Goal: Information Seeking & Learning: Find specific fact

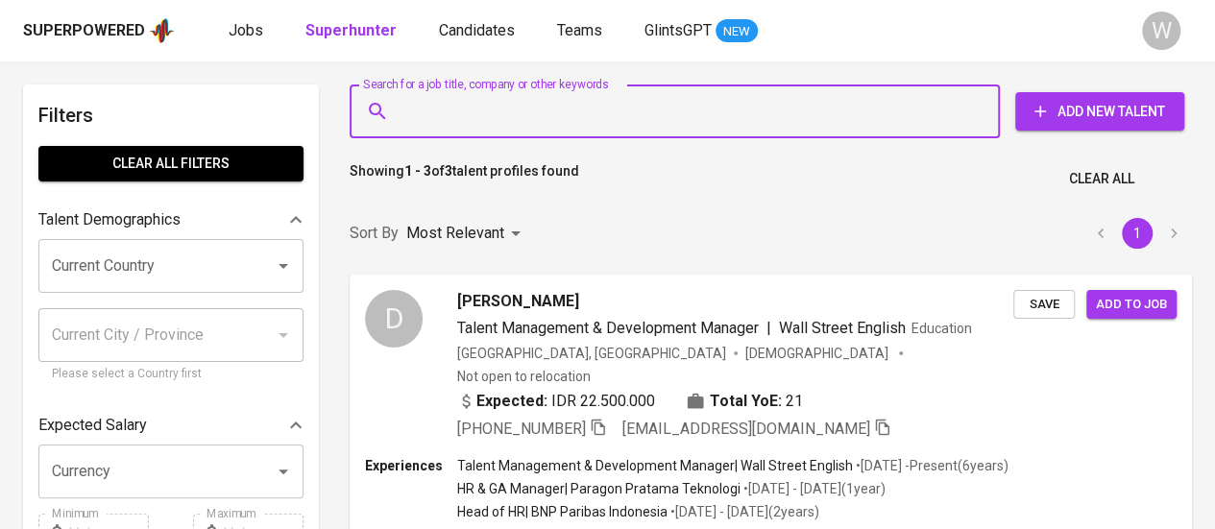
click at [578, 129] on input "Search for a job title, company or other keywords" at bounding box center [680, 111] width 566 height 37
paste input "[EMAIL_ADDRESS][DOMAIN_NAME]"
type input "gunturajisetyo@gmail.com"
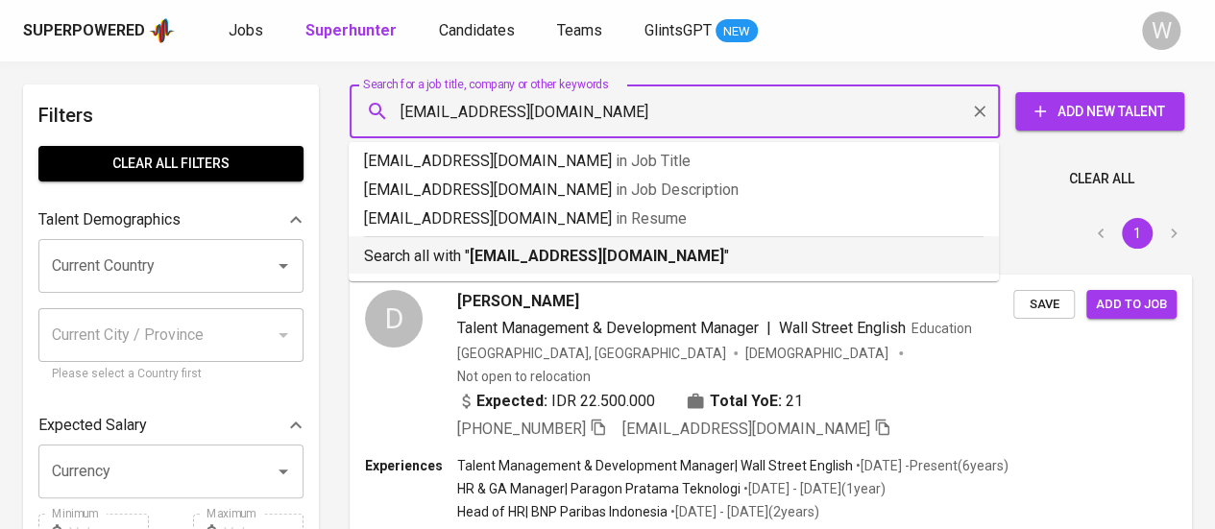
click at [574, 255] on b "gunturajisetyo@gmail.com" at bounding box center [597, 256] width 255 height 18
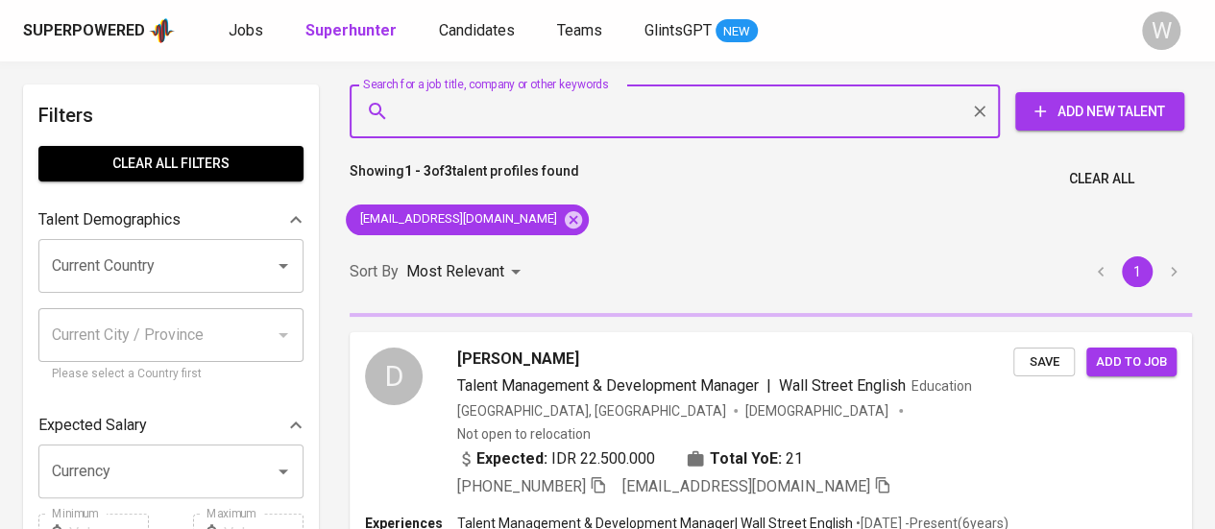
scroll to position [721, 0]
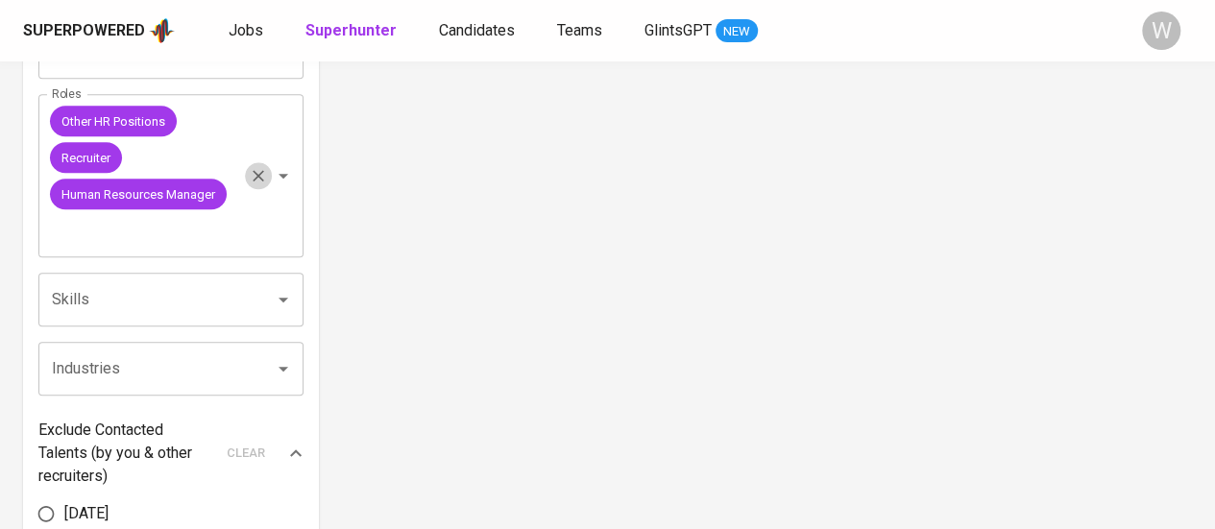
click at [261, 168] on icon "Clear" at bounding box center [258, 175] width 19 height 19
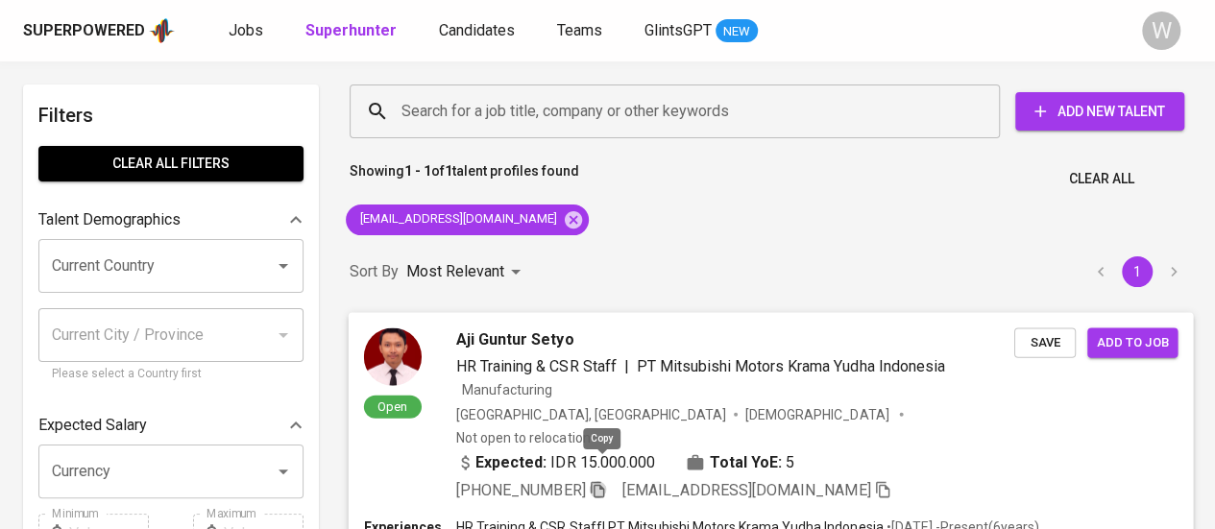
click at [602, 480] on icon "button" at bounding box center [597, 488] width 17 height 17
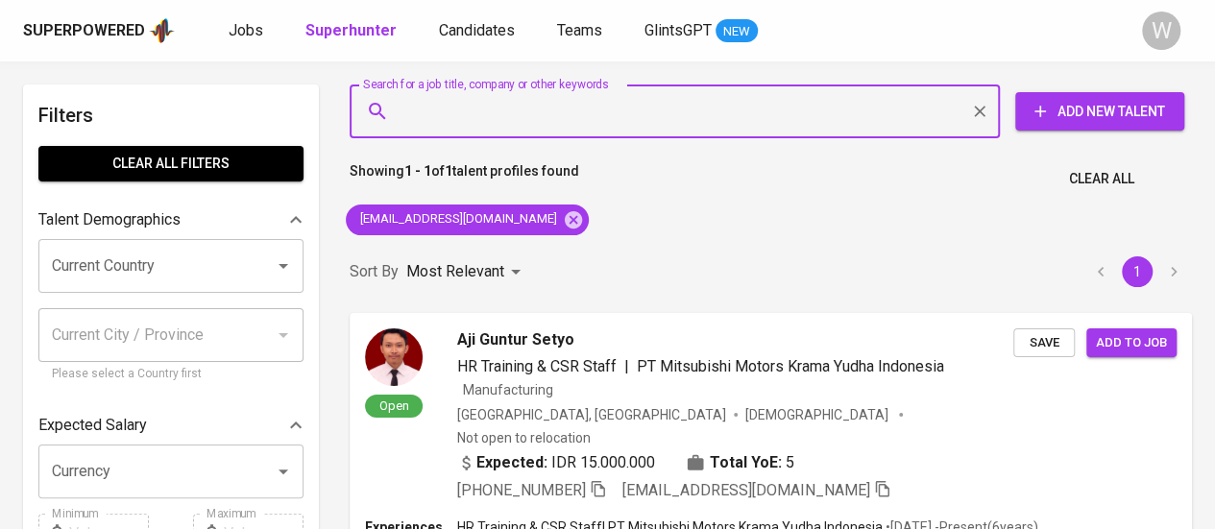
click at [575, 97] on input "Search for a job title, company or other keywords" at bounding box center [680, 111] width 566 height 37
paste input "chadizahanani@gmail.com"
type input "chadizahanani@gmail.com"
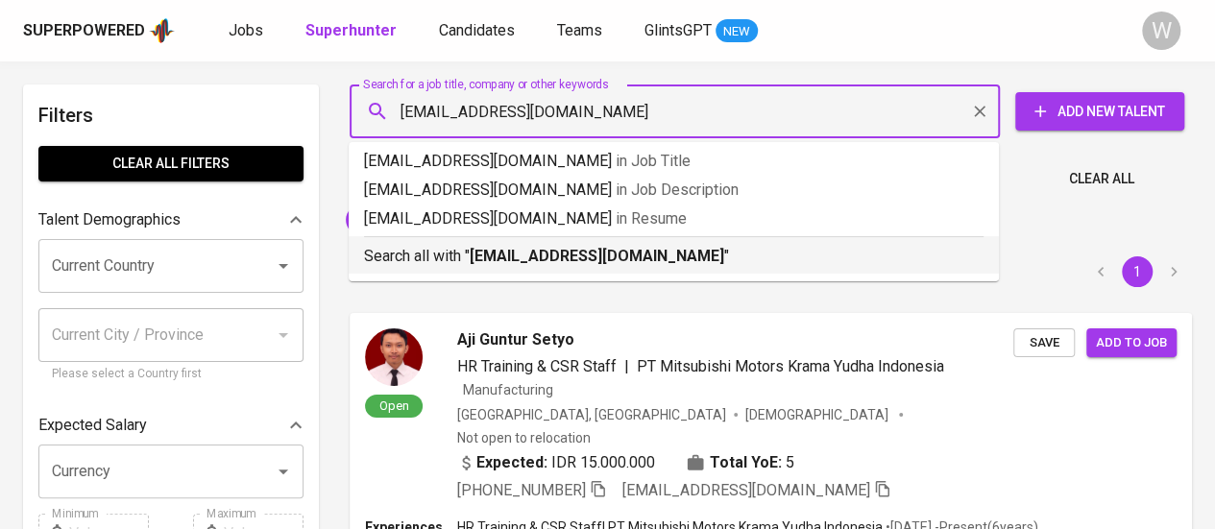
click at [609, 271] on li "Search all with " chadizahanani@gmail.com "" at bounding box center [674, 254] width 650 height 37
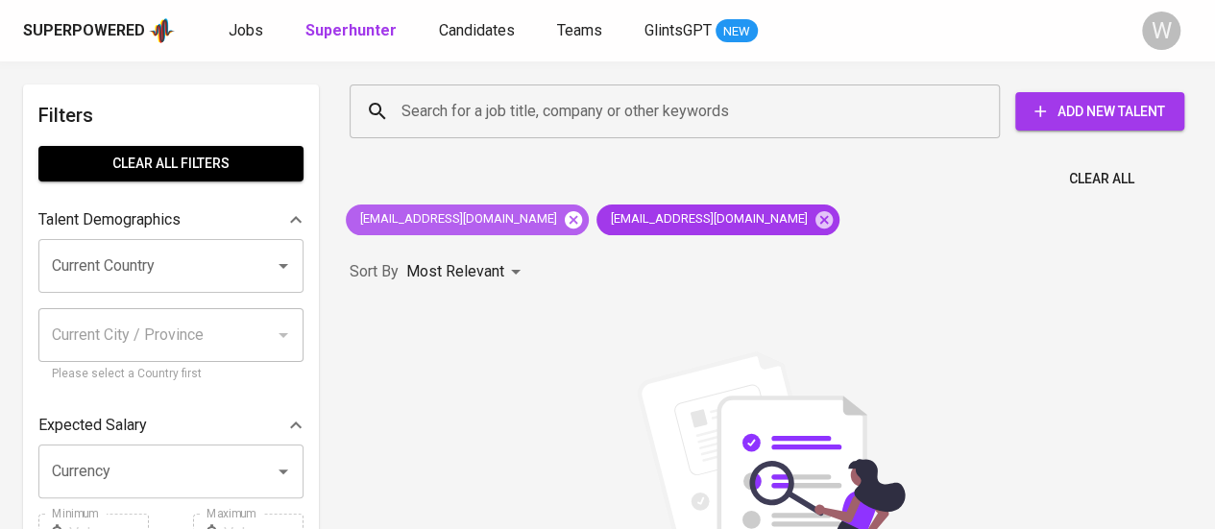
click at [565, 226] on icon at bounding box center [573, 218] width 17 height 17
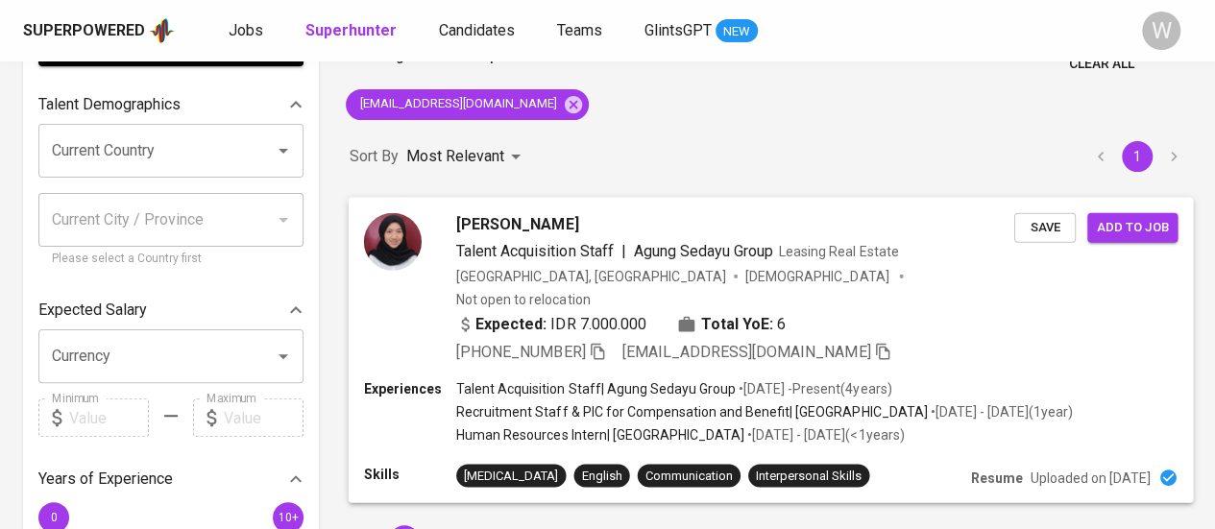
scroll to position [116, 0]
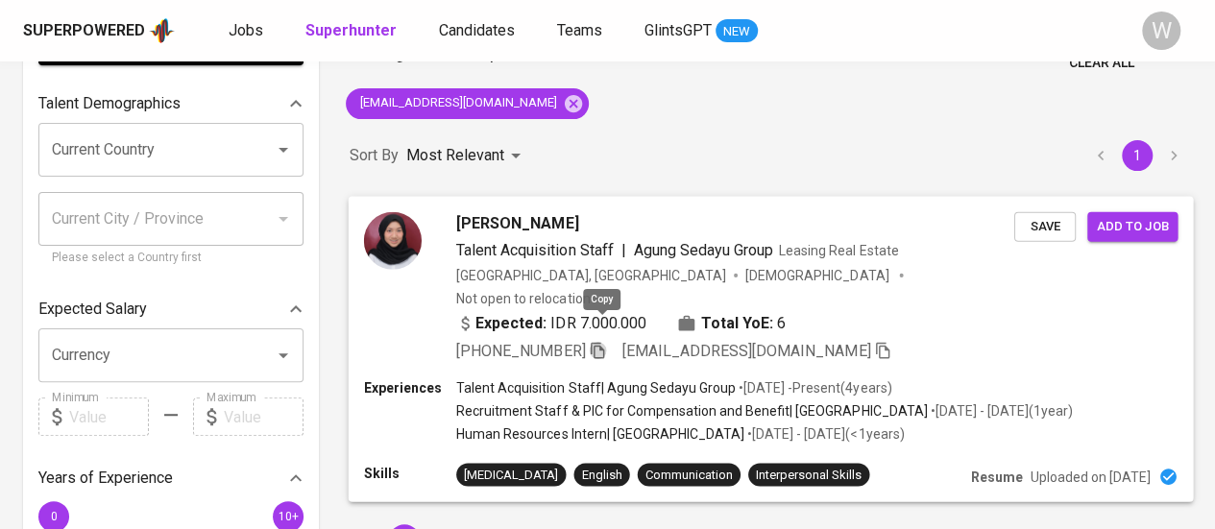
click at [605, 341] on icon "button" at bounding box center [597, 349] width 17 height 17
click at [1064, 159] on div "Sort By Most Relevant MOST_RELEVANT 1" at bounding box center [771, 156] width 866 height 59
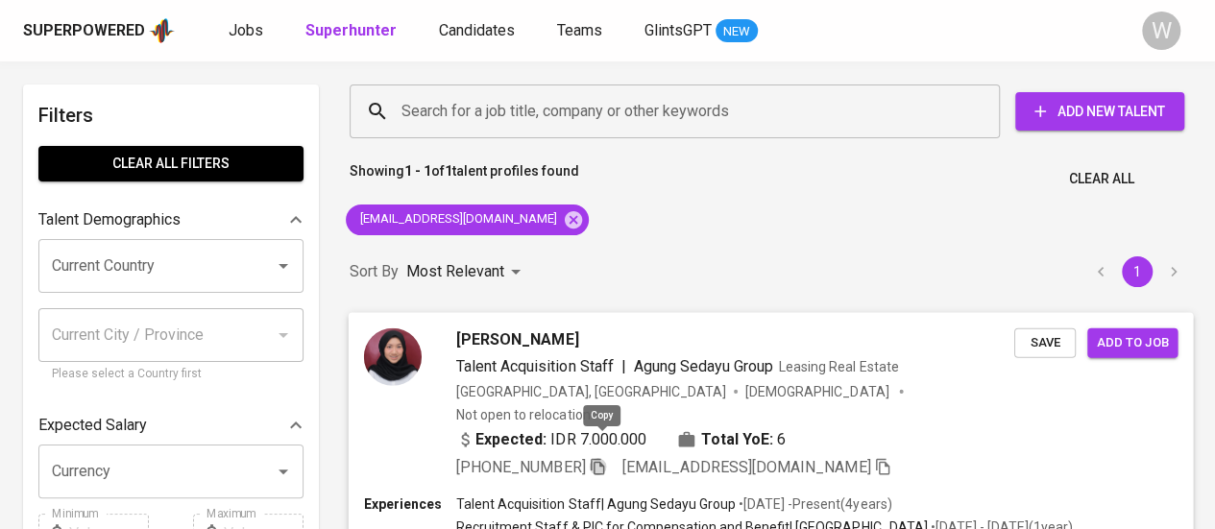
click at [598, 457] on icon "button" at bounding box center [597, 465] width 17 height 17
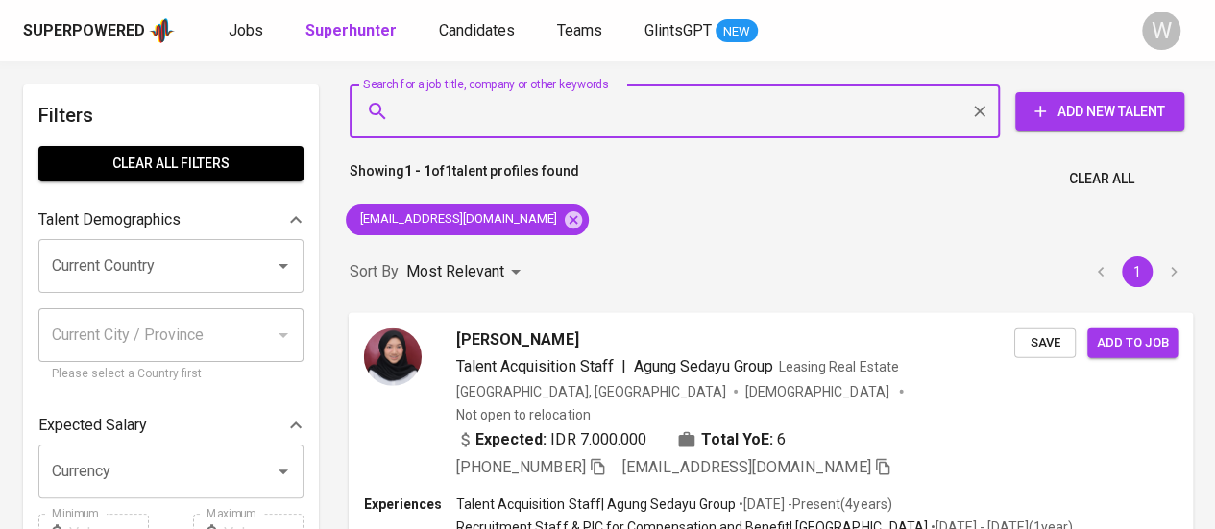
click at [528, 128] on input "Search for a job title, company or other keywords" at bounding box center [680, 111] width 566 height 37
paste input "amaliashinta253@gmail.com"
type input "amaliashinta253@gmail.com"
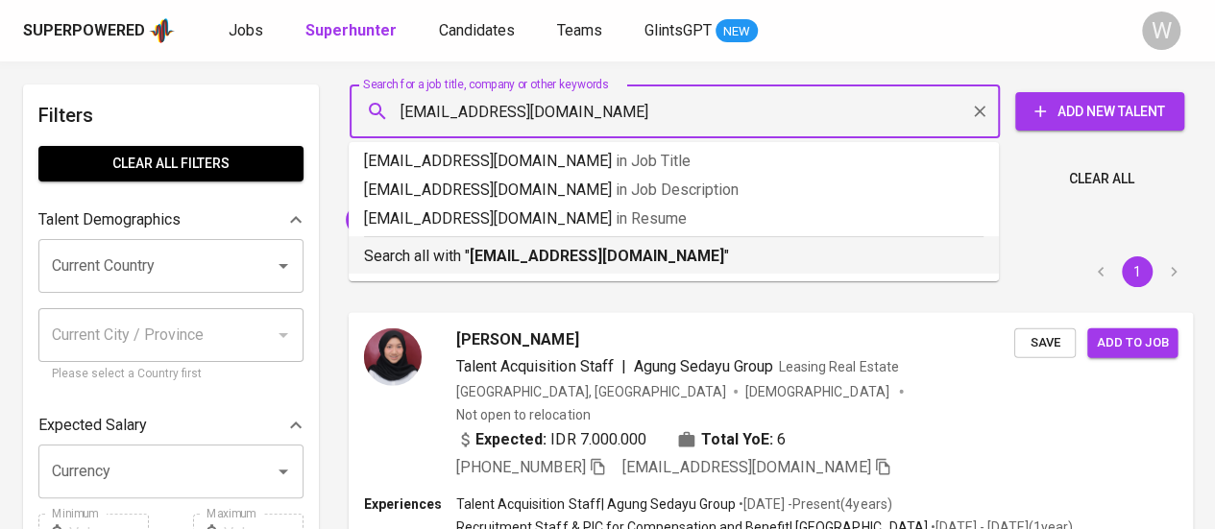
click at [566, 247] on b "amaliashinta253@gmail.com" at bounding box center [597, 256] width 255 height 18
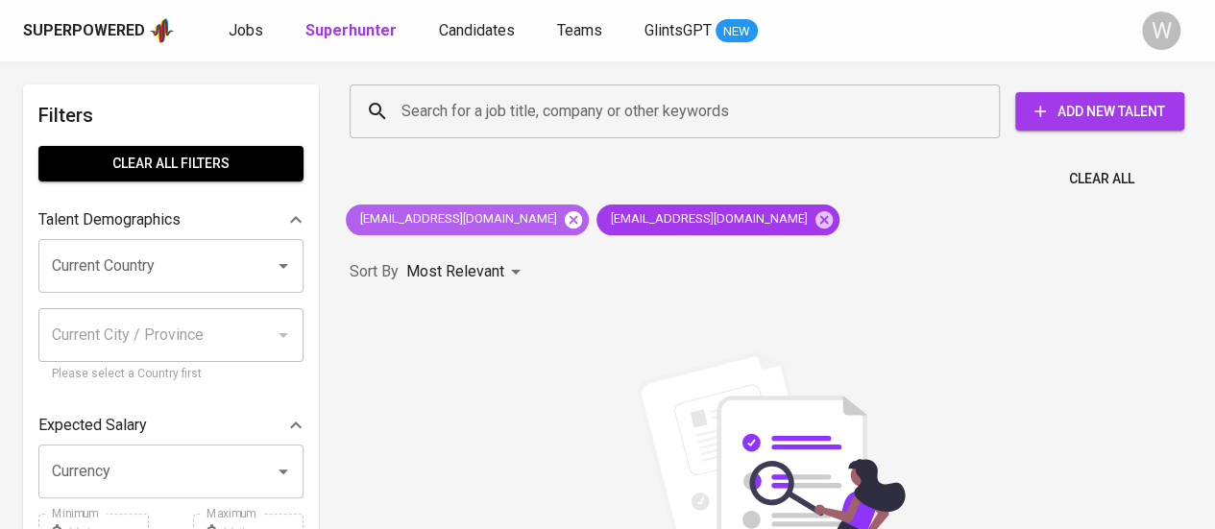
click at [565, 224] on icon at bounding box center [573, 218] width 17 height 17
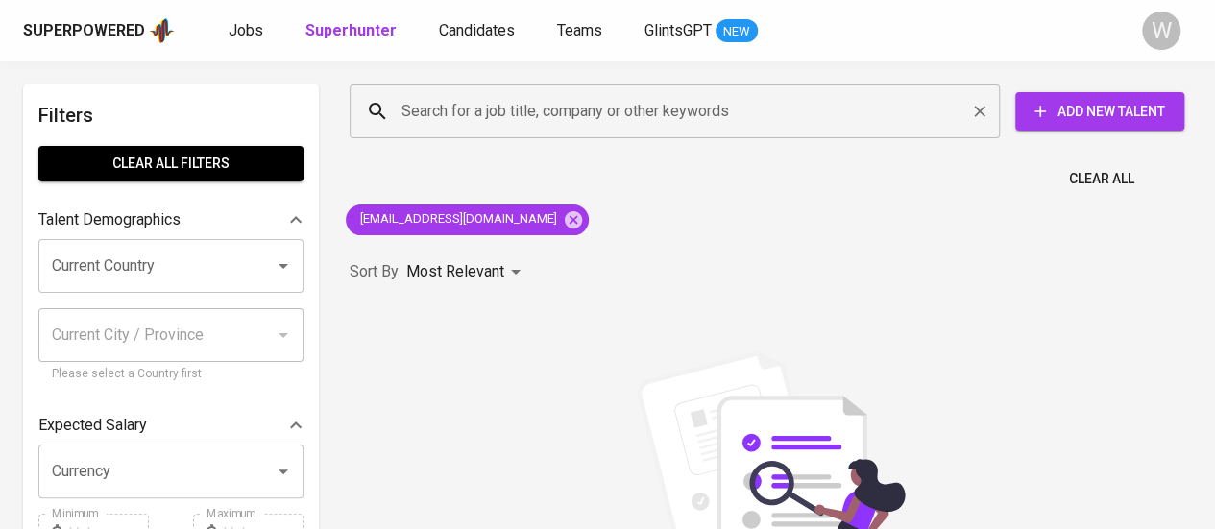
click at [475, 132] on div "Search for a job title, company or other keywords" at bounding box center [675, 112] width 650 height 54
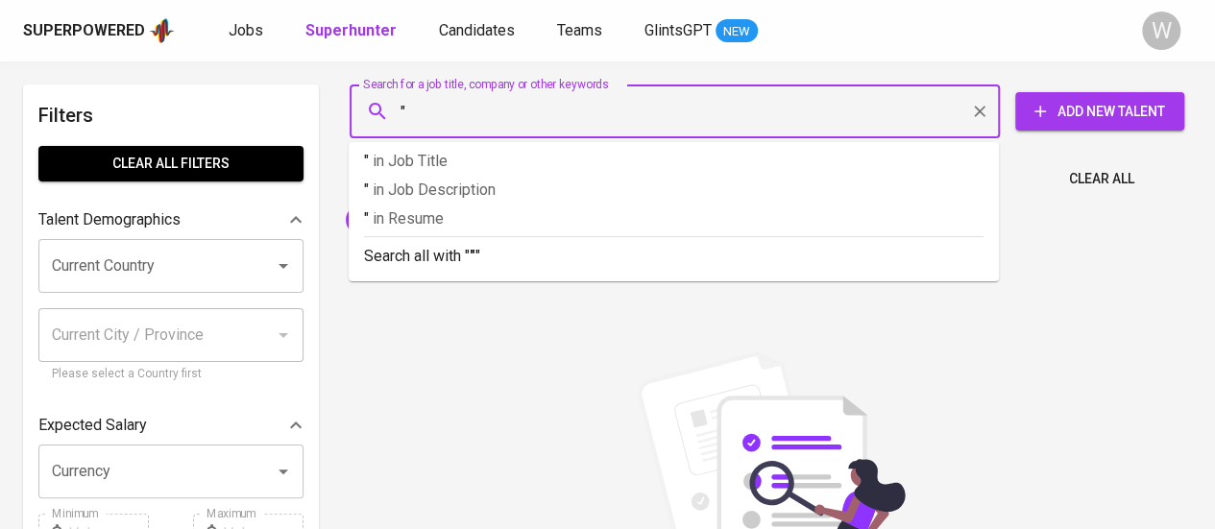
paste input "Shinta Amalia Azis"
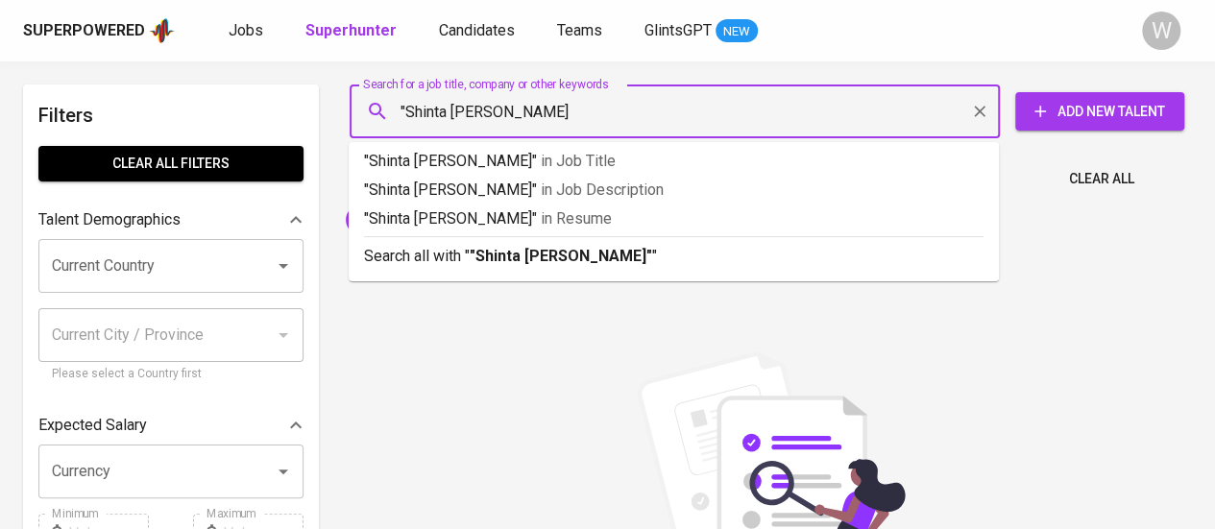
type input ""Shinta Amalia Azis""
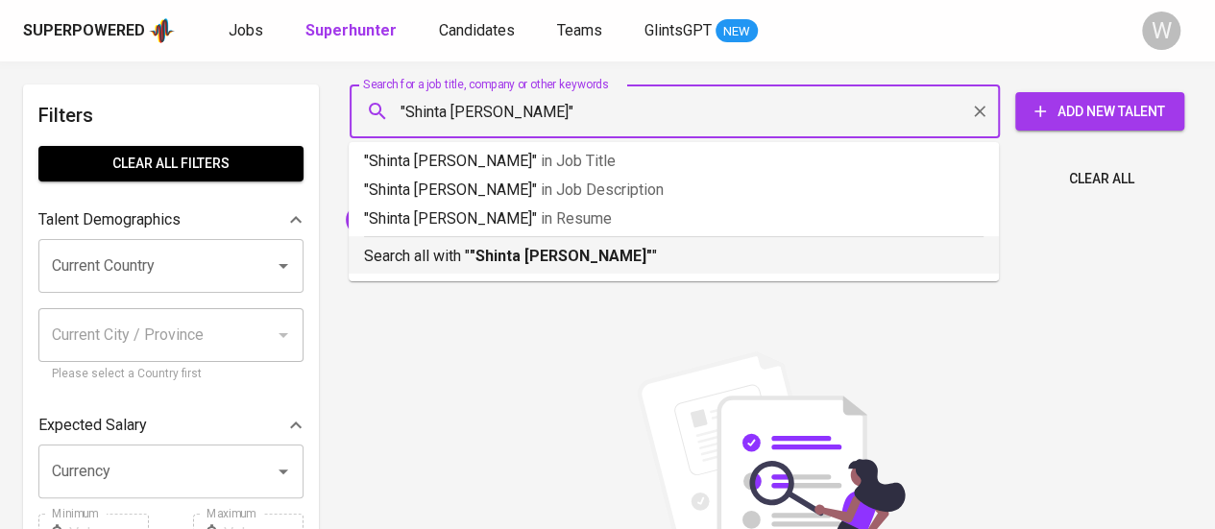
click at [521, 262] on b ""Shinta Amalia Azis"" at bounding box center [561, 256] width 183 height 18
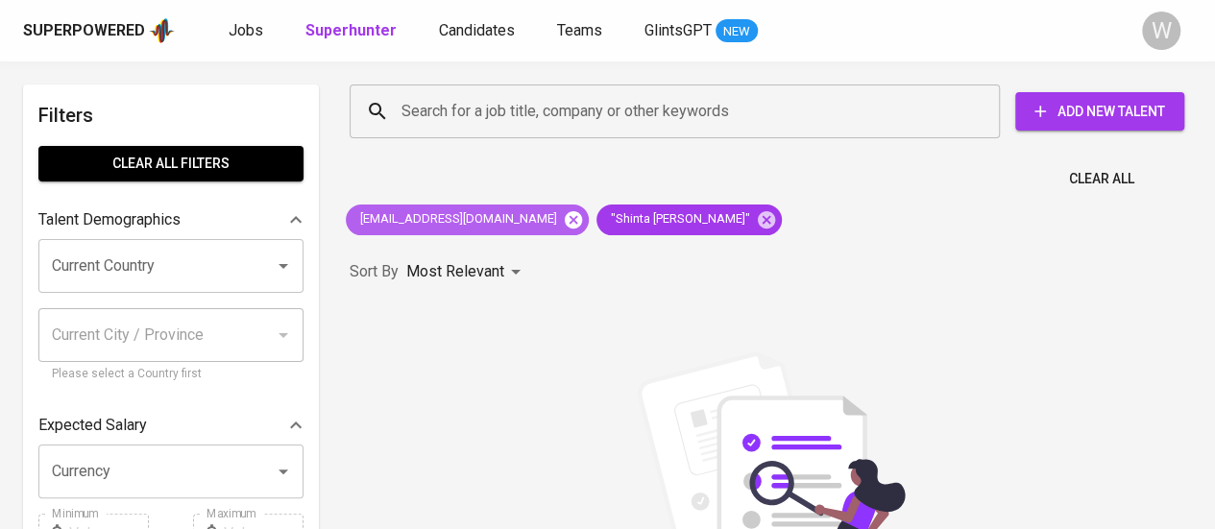
click at [563, 217] on icon at bounding box center [573, 219] width 21 height 21
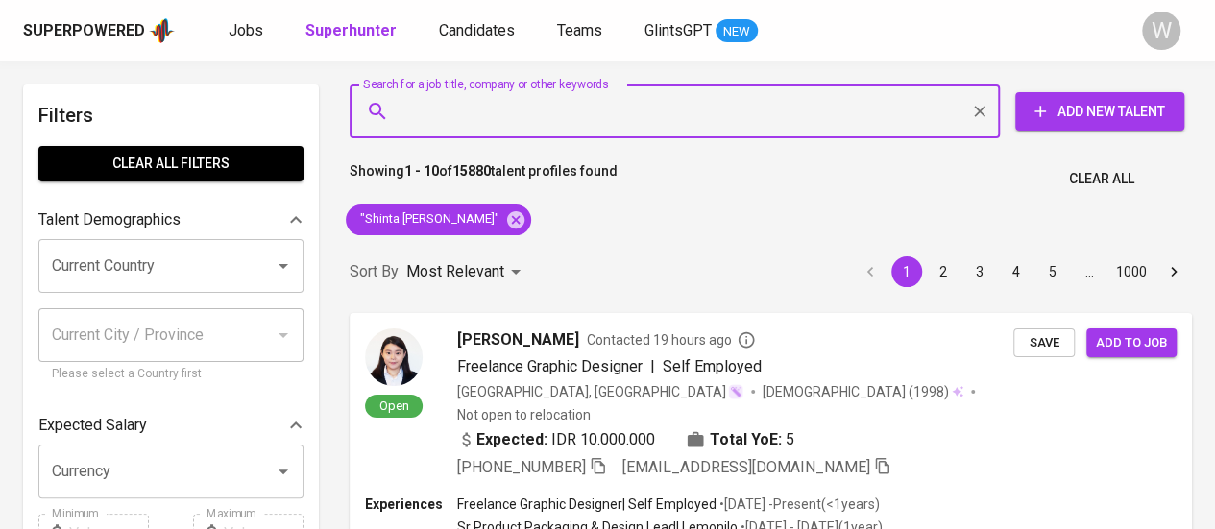
click at [497, 103] on input "Search for a job title, company or other keywords" at bounding box center [680, 111] width 566 height 37
type input """
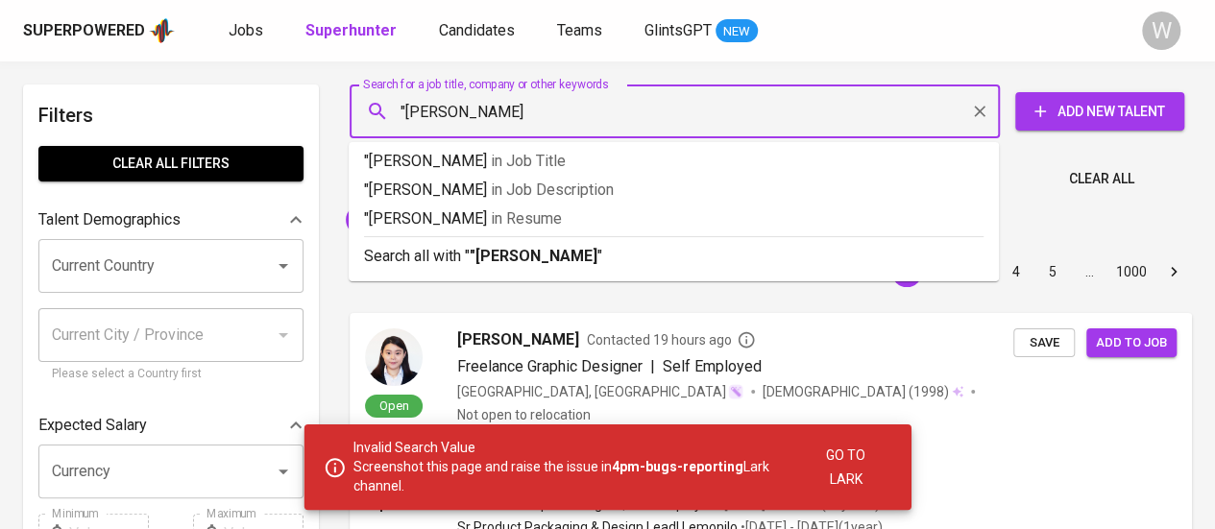
type input ""[PERSON_NAME]""
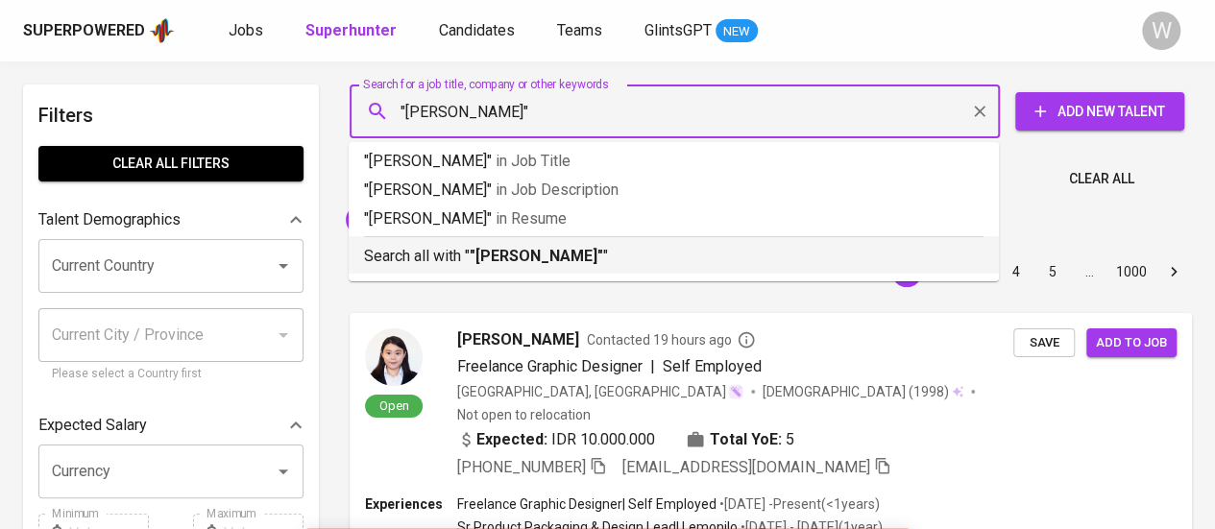
click at [558, 253] on b ""[PERSON_NAME]"" at bounding box center [537, 256] width 134 height 18
click at [577, 256] on div "Sort By Most Relevant MOST_RELEVANT 1 2 3 4 5 … 1000" at bounding box center [771, 272] width 866 height 59
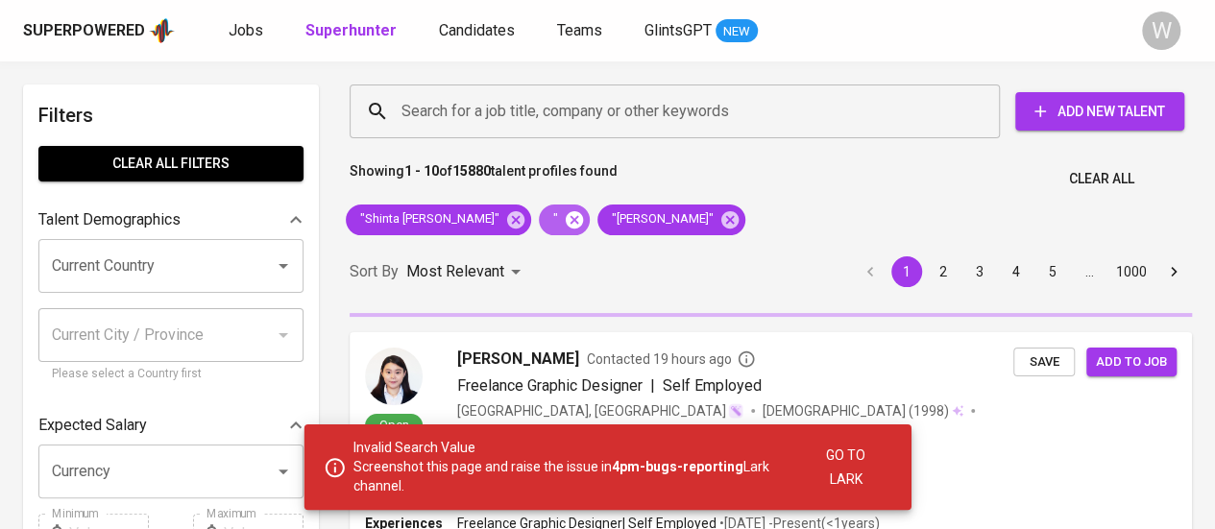
click at [566, 222] on icon at bounding box center [574, 218] width 17 height 17
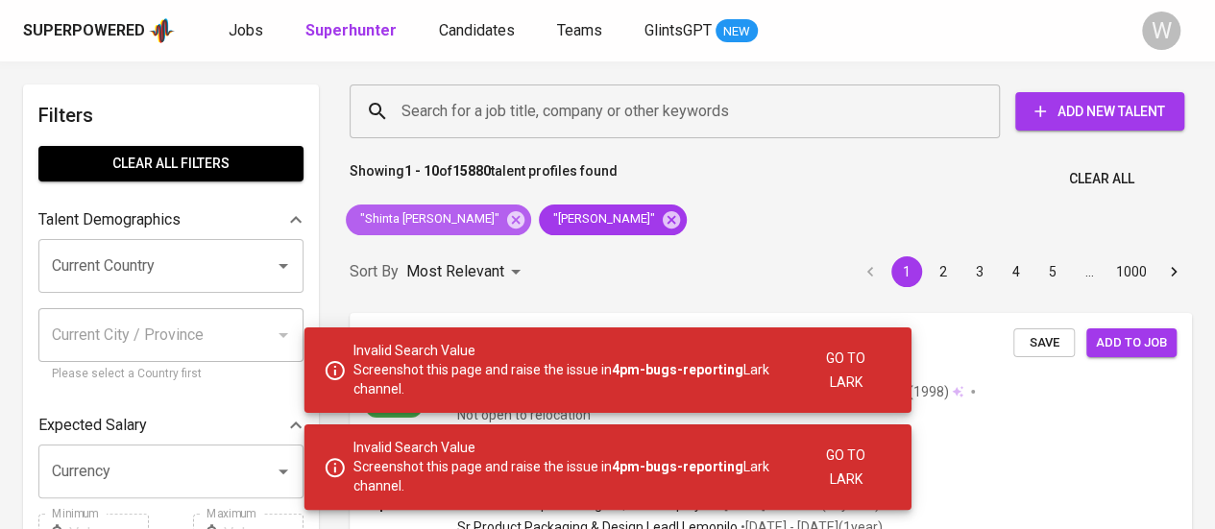
click at [507, 222] on icon at bounding box center [515, 218] width 17 height 17
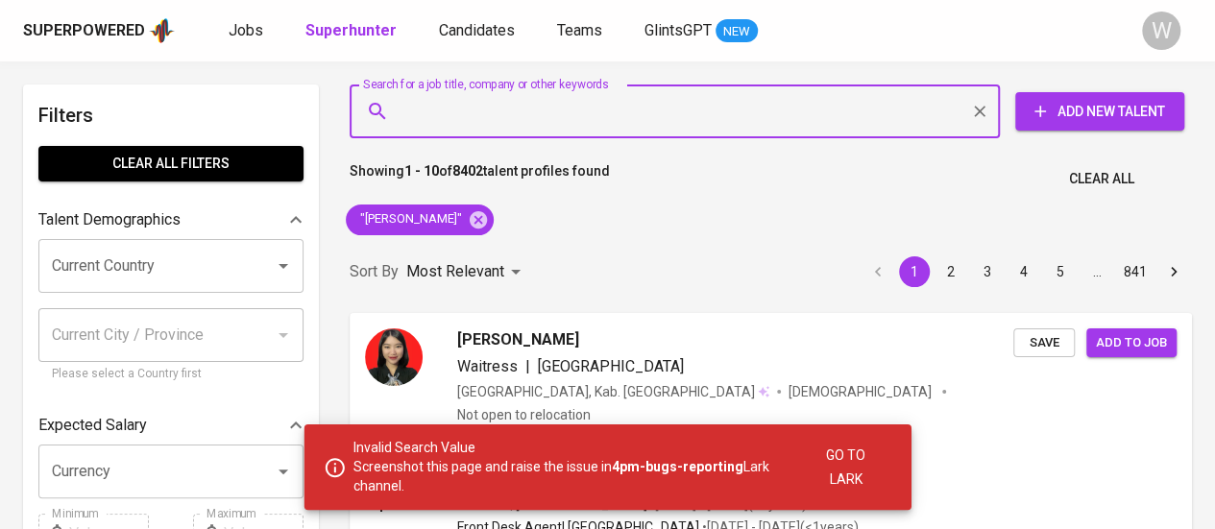
click at [546, 111] on input "Search for a job title, company or other keywords" at bounding box center [680, 111] width 566 height 37
paste input "[EMAIL_ADDRESS][DOMAIN_NAME]"
type input "[EMAIL_ADDRESS][DOMAIN_NAME]"
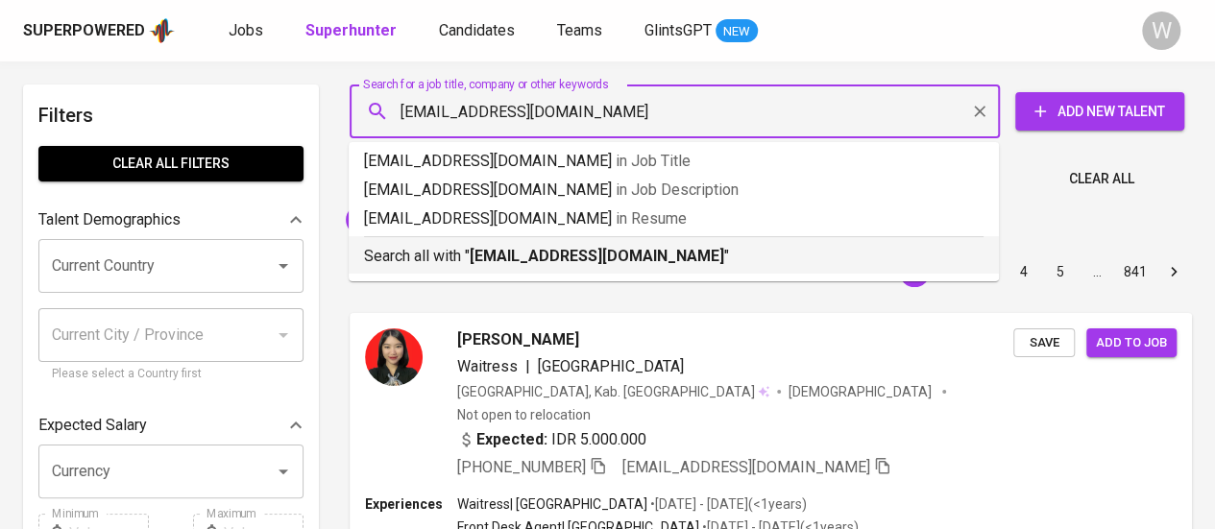
click at [579, 251] on b "[EMAIL_ADDRESS][DOMAIN_NAME]" at bounding box center [597, 256] width 255 height 18
click at [573, 259] on div "Sort By Most Relevant MOST_RELEVANT 1 2 3 4 5 … 841" at bounding box center [771, 272] width 866 height 59
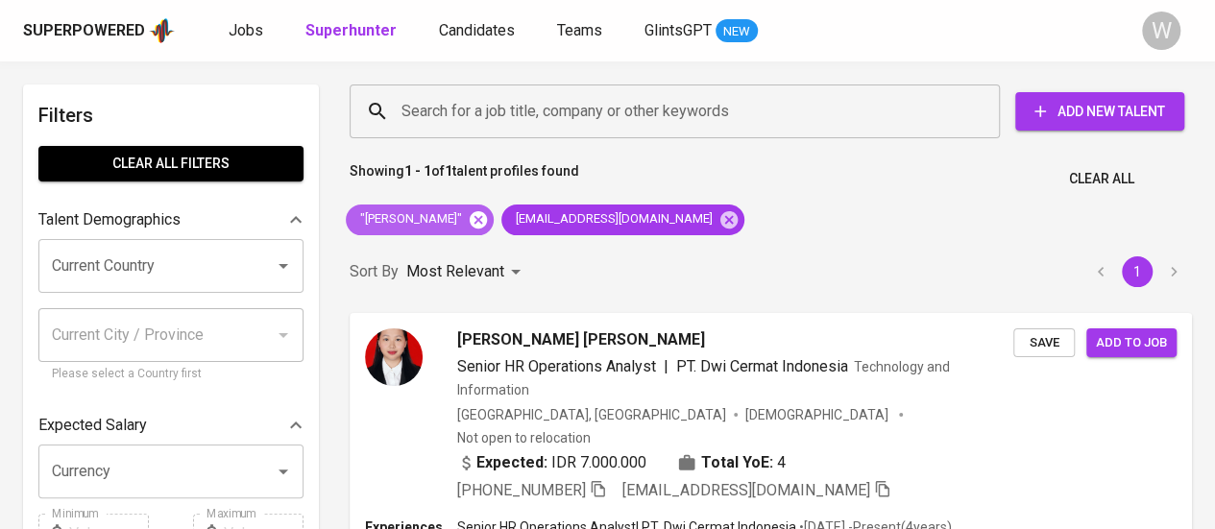
click at [468, 218] on icon at bounding box center [478, 219] width 21 height 21
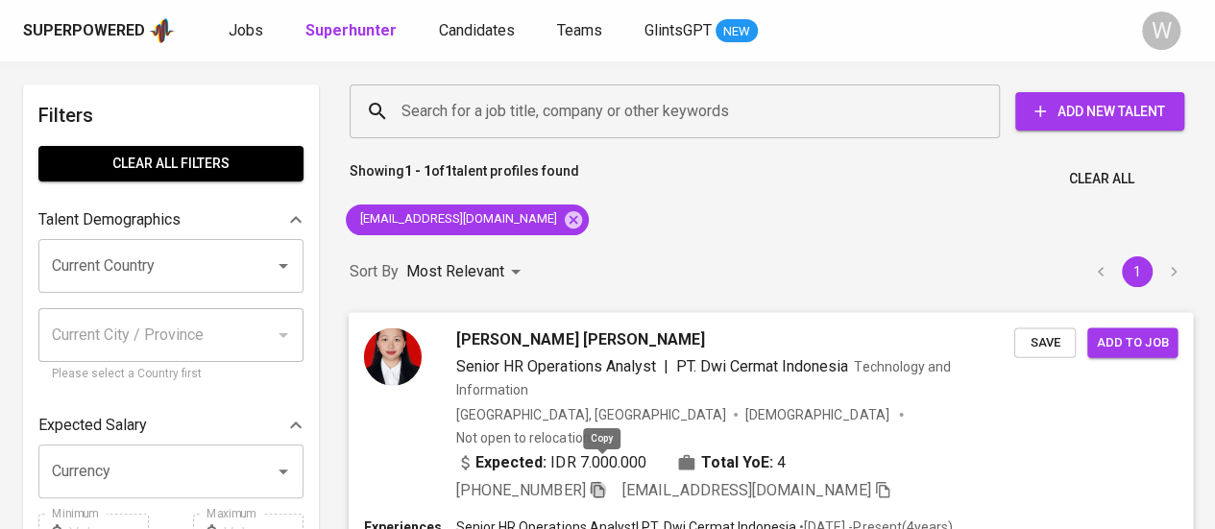
click at [603, 480] on icon "button" at bounding box center [597, 488] width 17 height 17
click at [709, 111] on input "Search for a job title, company or other keywords" at bounding box center [680, 111] width 566 height 37
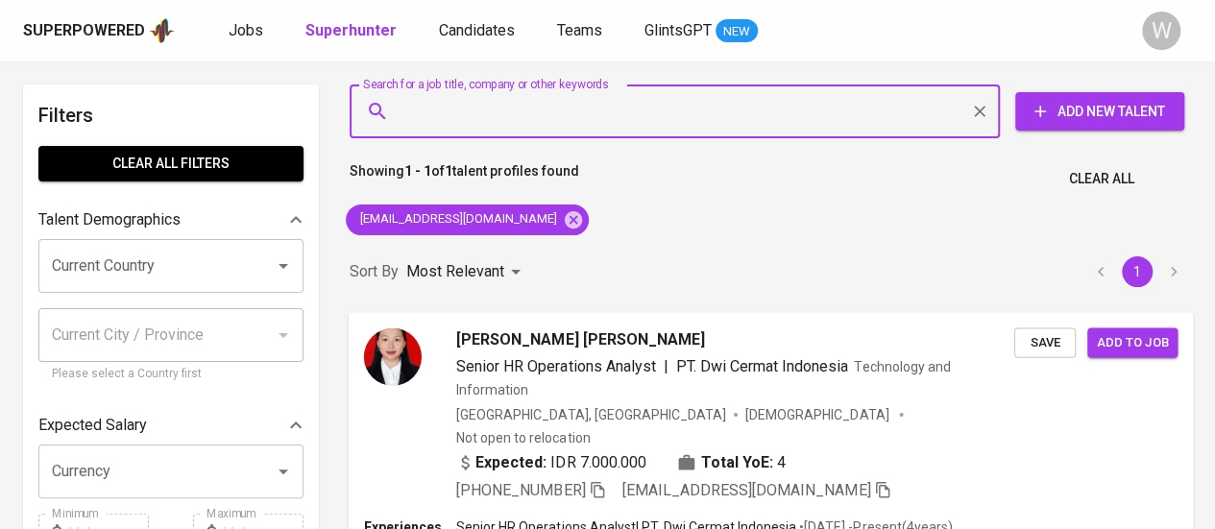
type input ":"
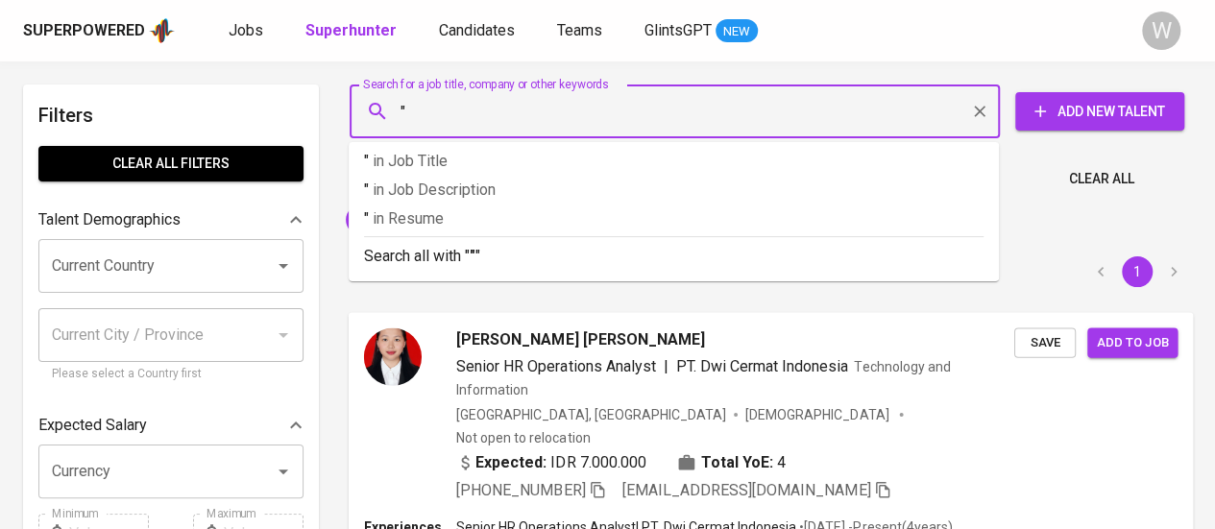
paste input "[PERSON_NAME] [PERSON_NAME]"
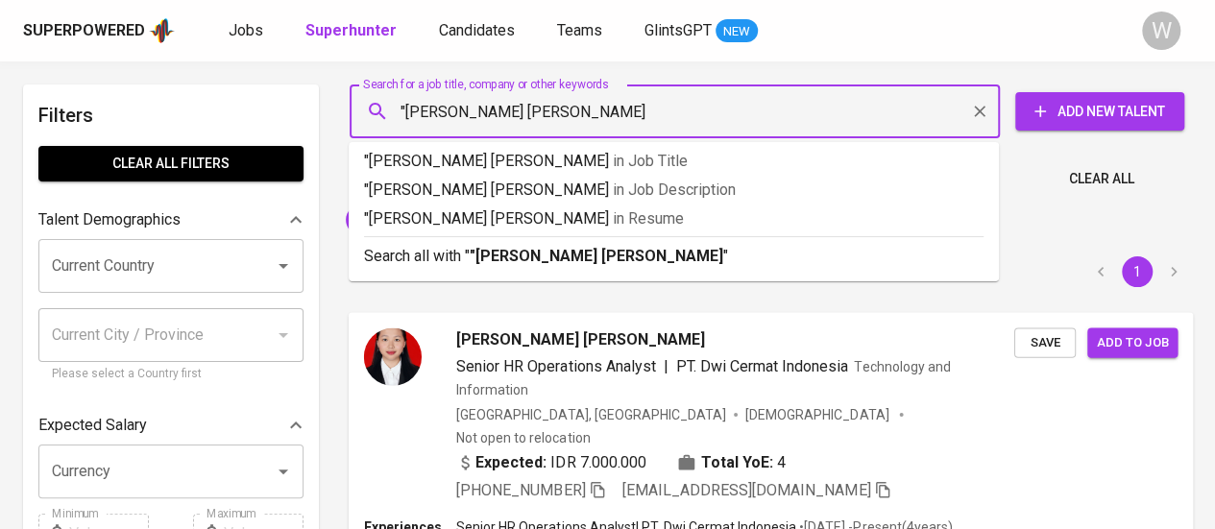
type input ""[PERSON_NAME] [PERSON_NAME]""
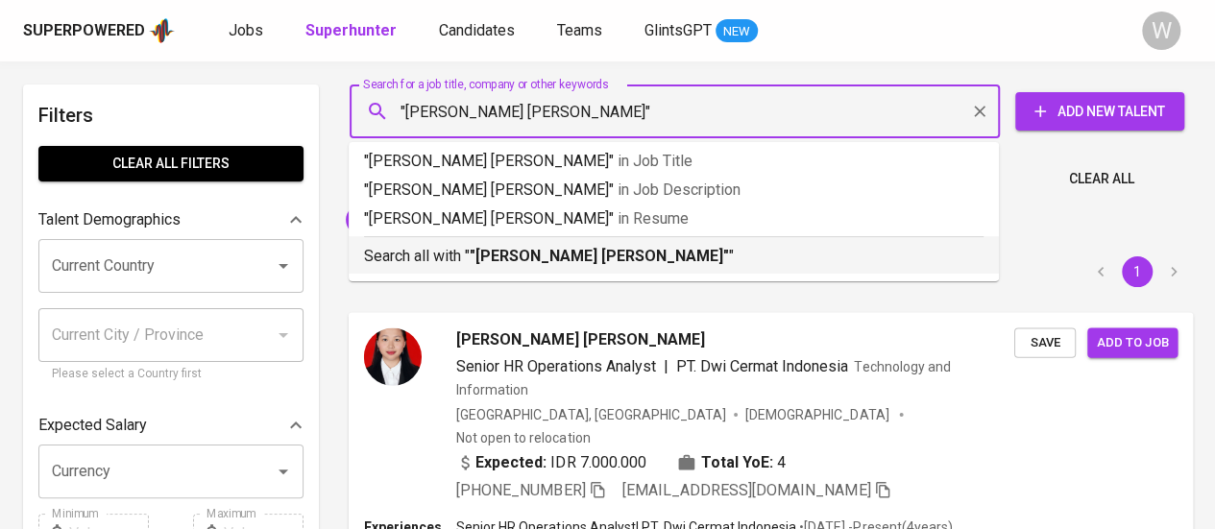
click at [621, 247] on p "Search all with " "[PERSON_NAME] [PERSON_NAME]" "" at bounding box center [674, 256] width 620 height 23
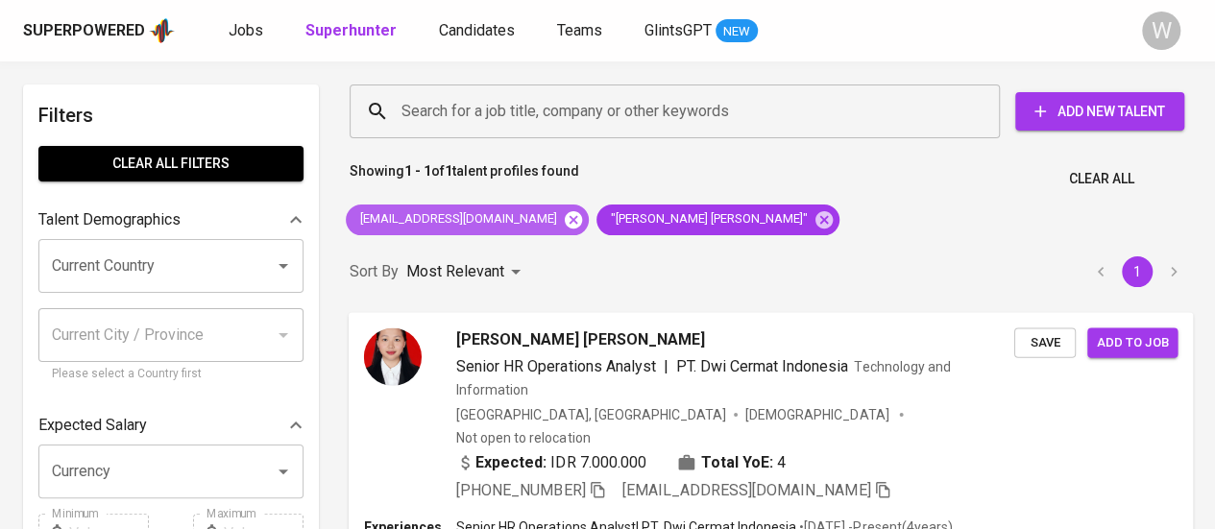
click at [565, 214] on icon at bounding box center [573, 218] width 17 height 17
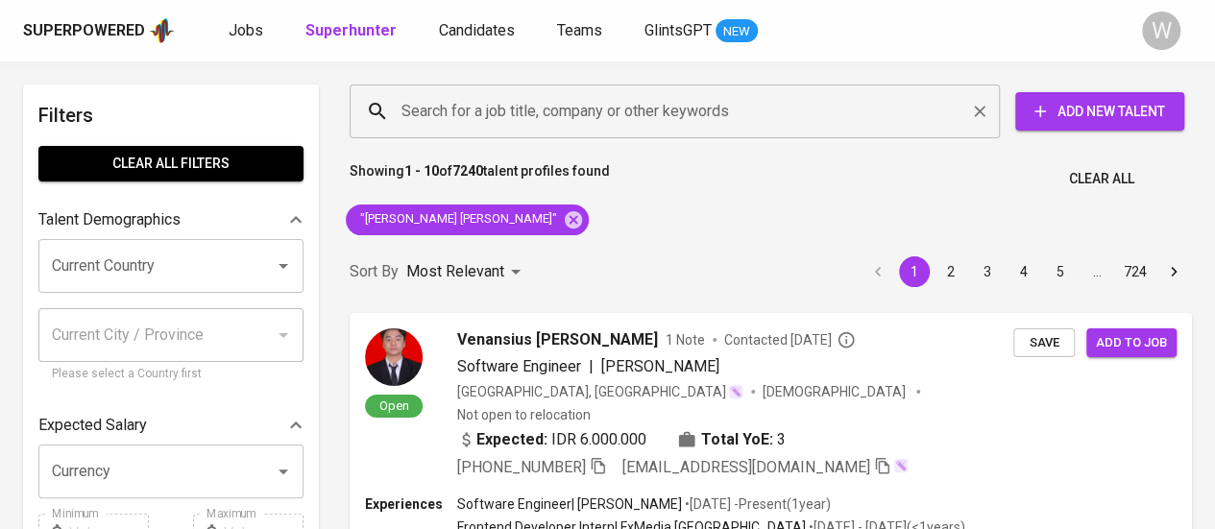
click at [622, 134] on div "Search for a job title, company or other keywords" at bounding box center [675, 112] width 650 height 54
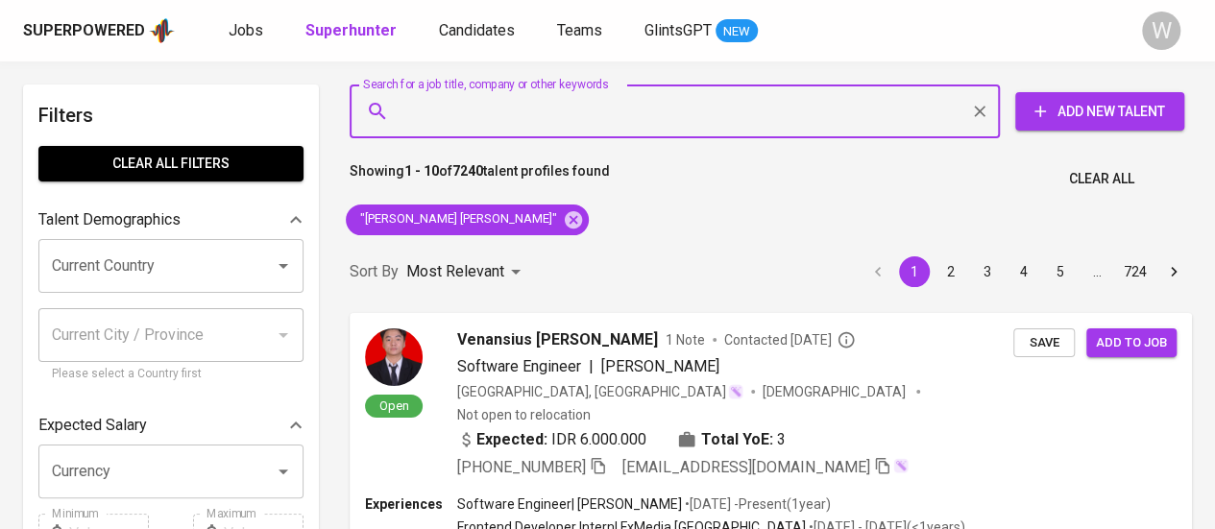
paste input "[EMAIL_ADDRESS][DOMAIN_NAME]"
type input "[EMAIL_ADDRESS][DOMAIN_NAME]"
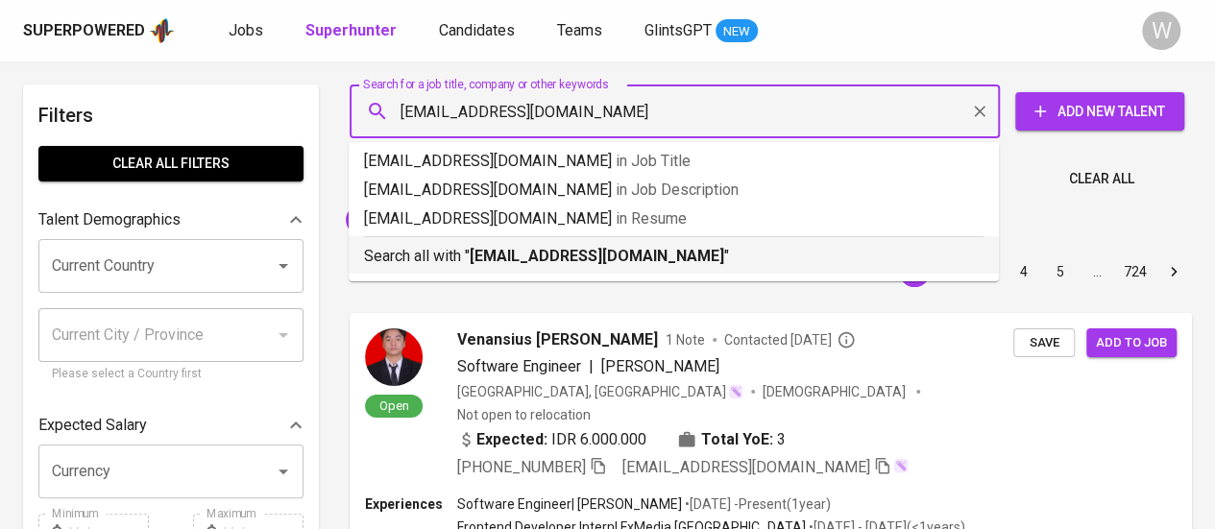
click at [649, 257] on b "[EMAIL_ADDRESS][DOMAIN_NAME]" at bounding box center [597, 256] width 255 height 18
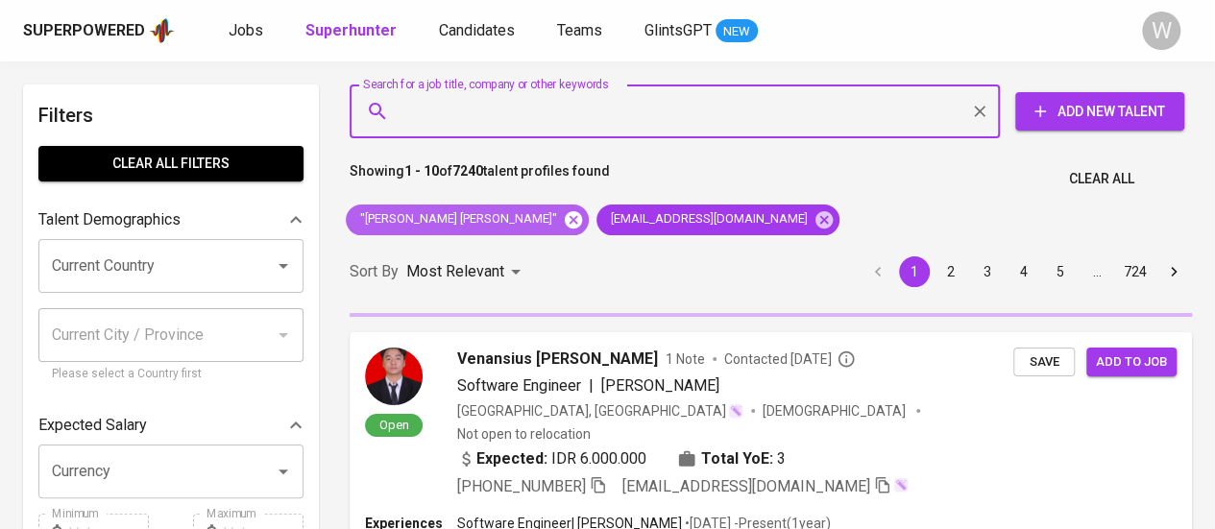
click at [565, 220] on icon at bounding box center [573, 218] width 17 height 17
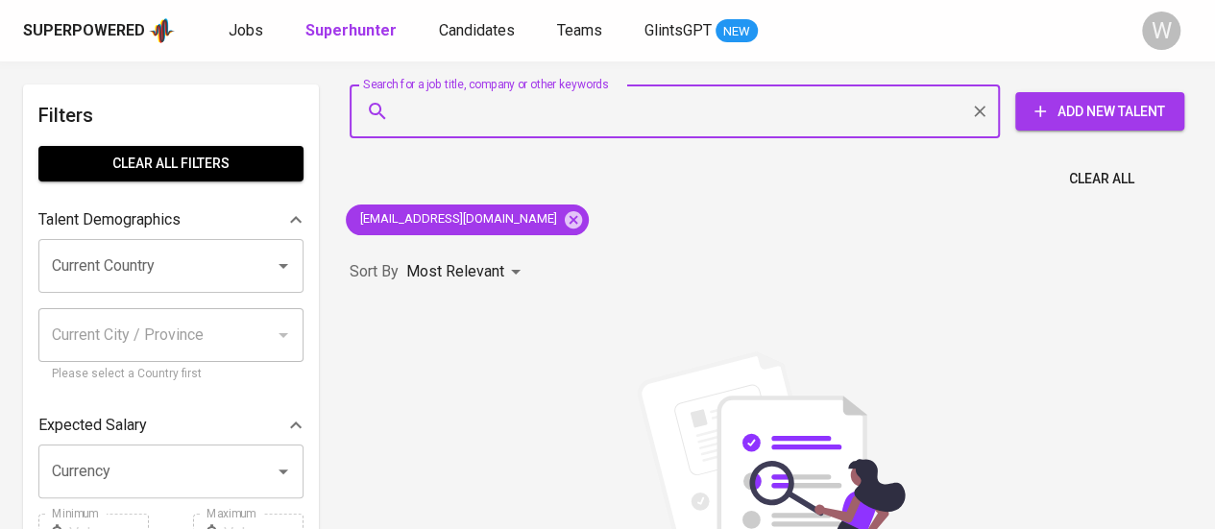
click at [521, 123] on input "Search for a job title, company or other keywords" at bounding box center [680, 111] width 566 height 37
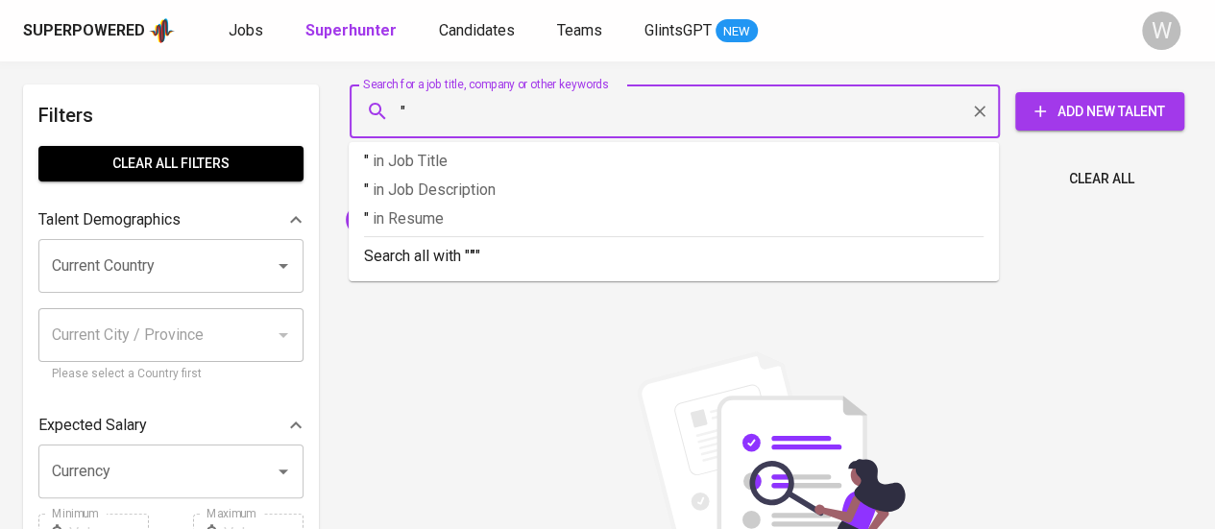
paste input "[PERSON_NAME]"
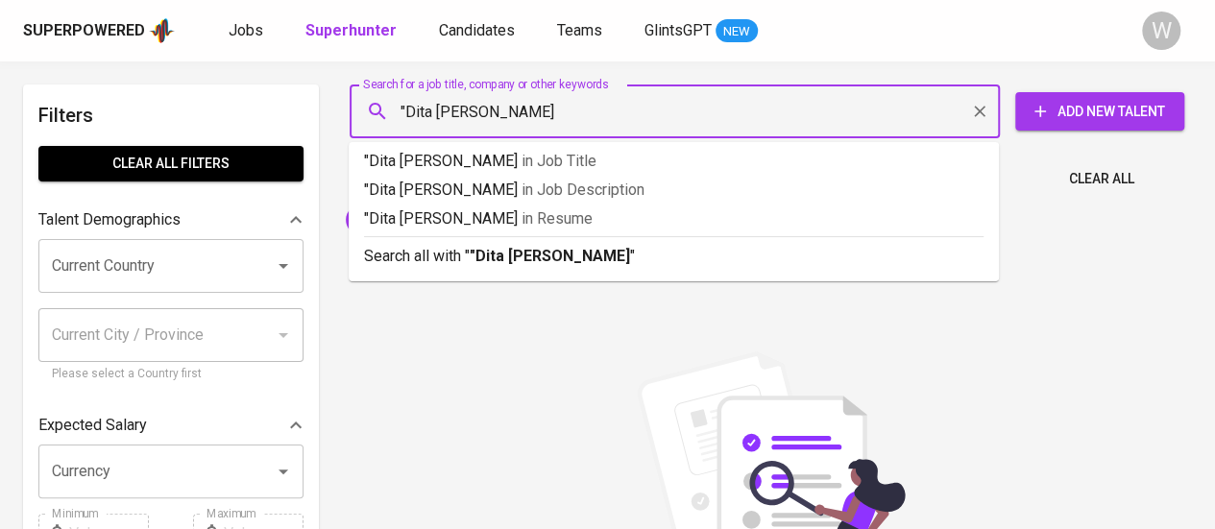
type input ""Dita [PERSON_NAME]""
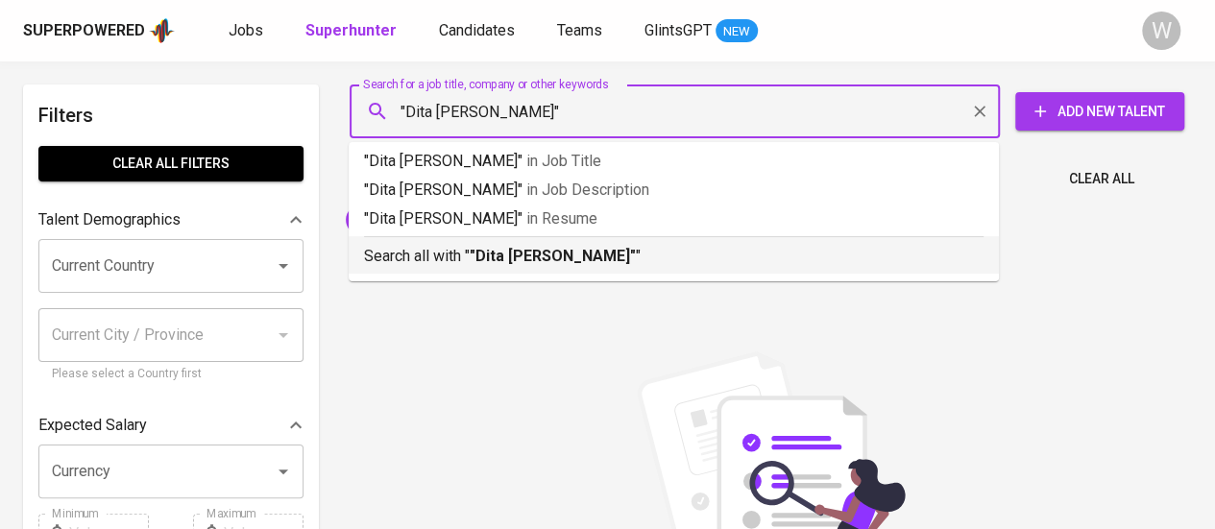
click at [528, 247] on b ""Dita [PERSON_NAME]"" at bounding box center [553, 256] width 166 height 18
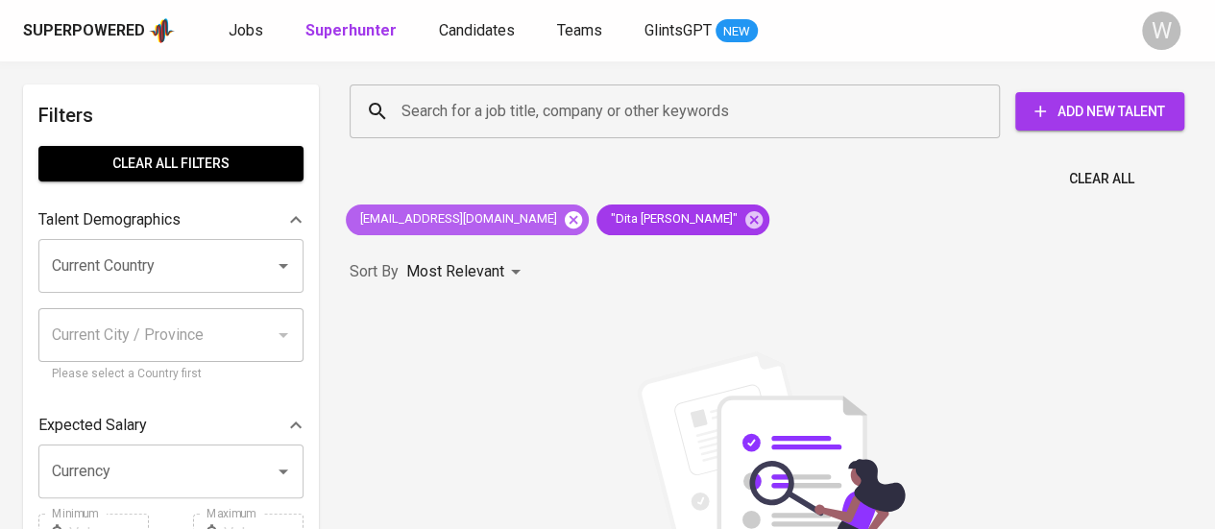
click at [565, 226] on icon at bounding box center [573, 218] width 17 height 17
